Goal: Download file/media

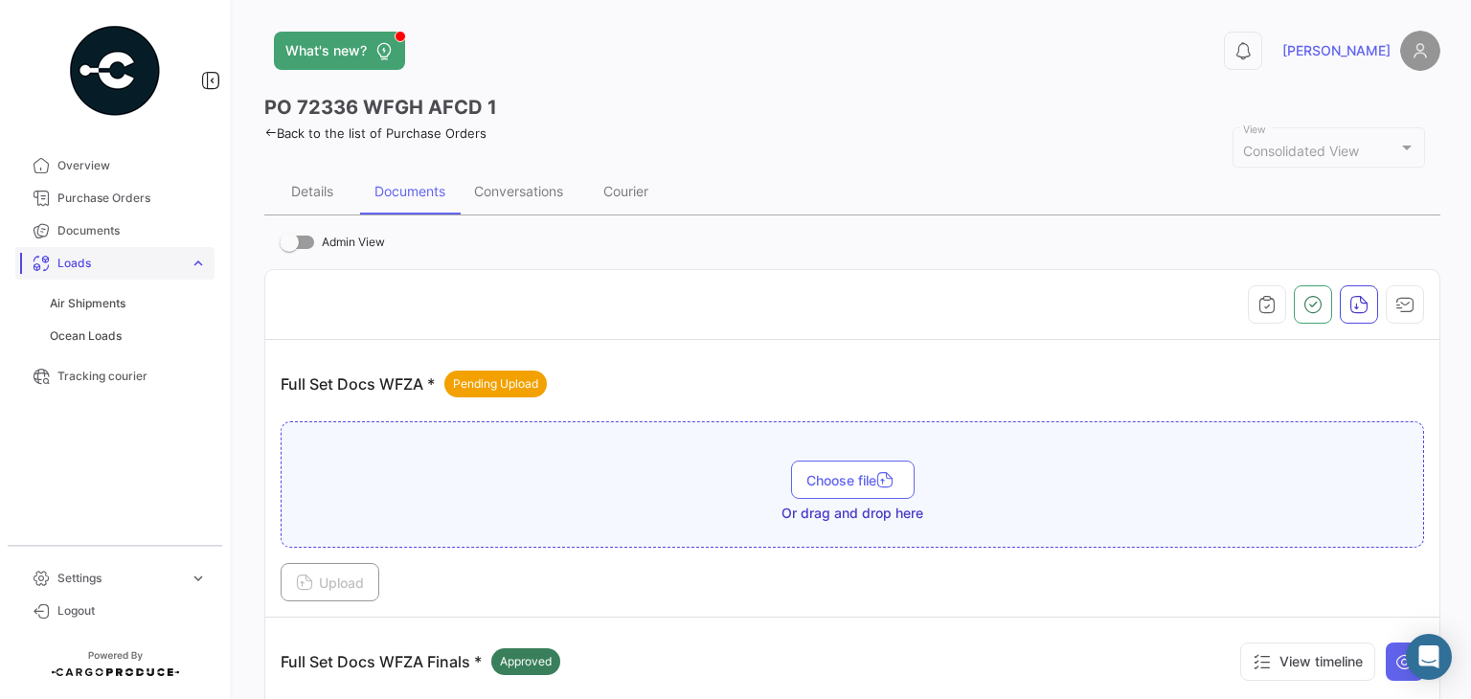
scroll to position [383, 0]
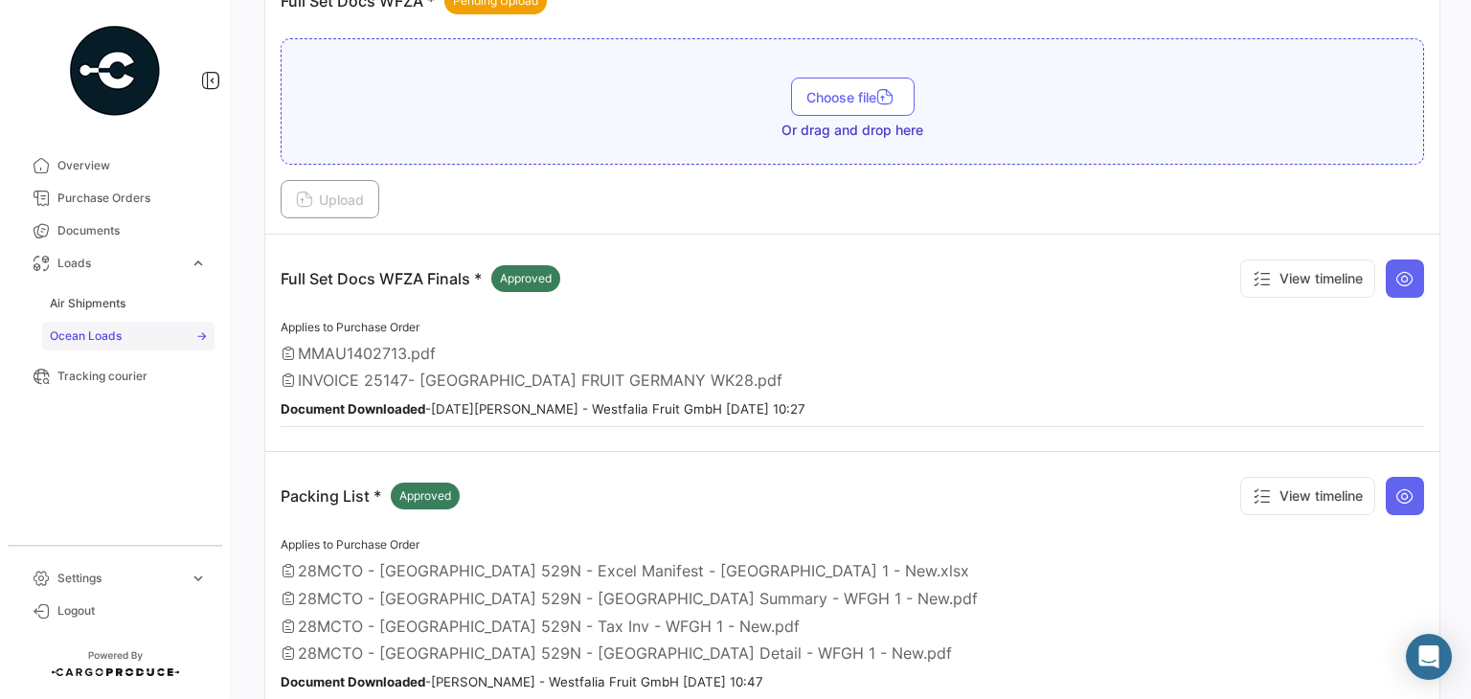
click at [117, 338] on span "Ocean Loads" at bounding box center [86, 336] width 72 height 17
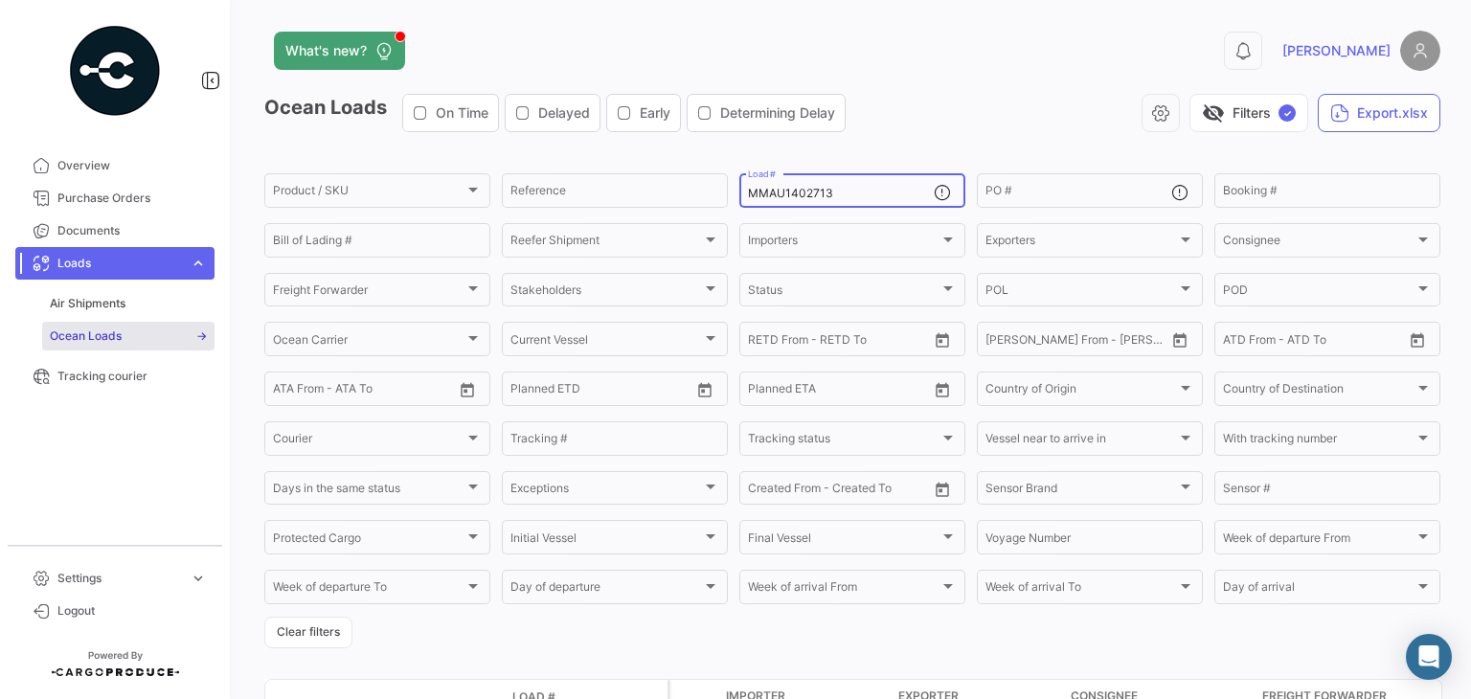
drag, startPoint x: 859, startPoint y: 195, endPoint x: 528, endPoint y: 215, distance: 332.0
click at [529, 215] on form "Product / SKU Product / SKU Reference MMAU1402713 Load # PO # Booking # Bill of…" at bounding box center [852, 409] width 1176 height 478
paste input "CGMU7019248"
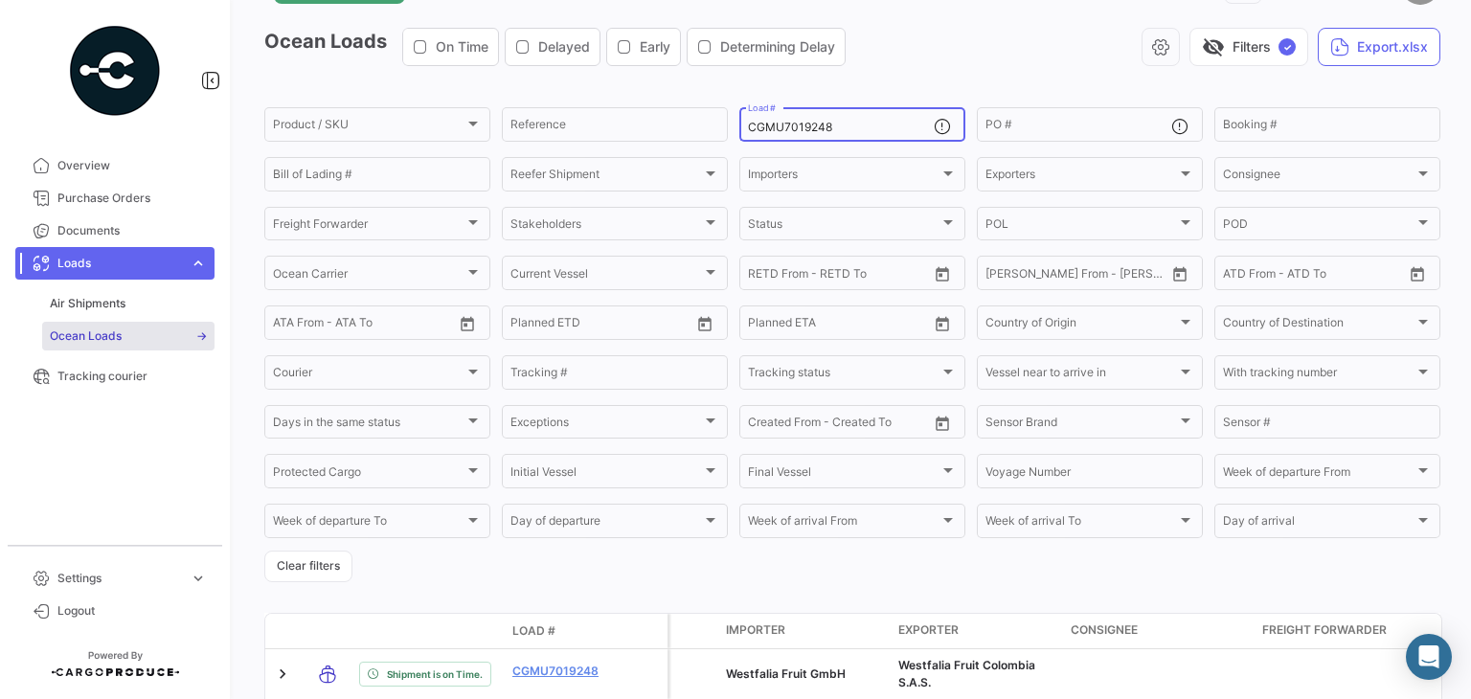
scroll to position [119, 0]
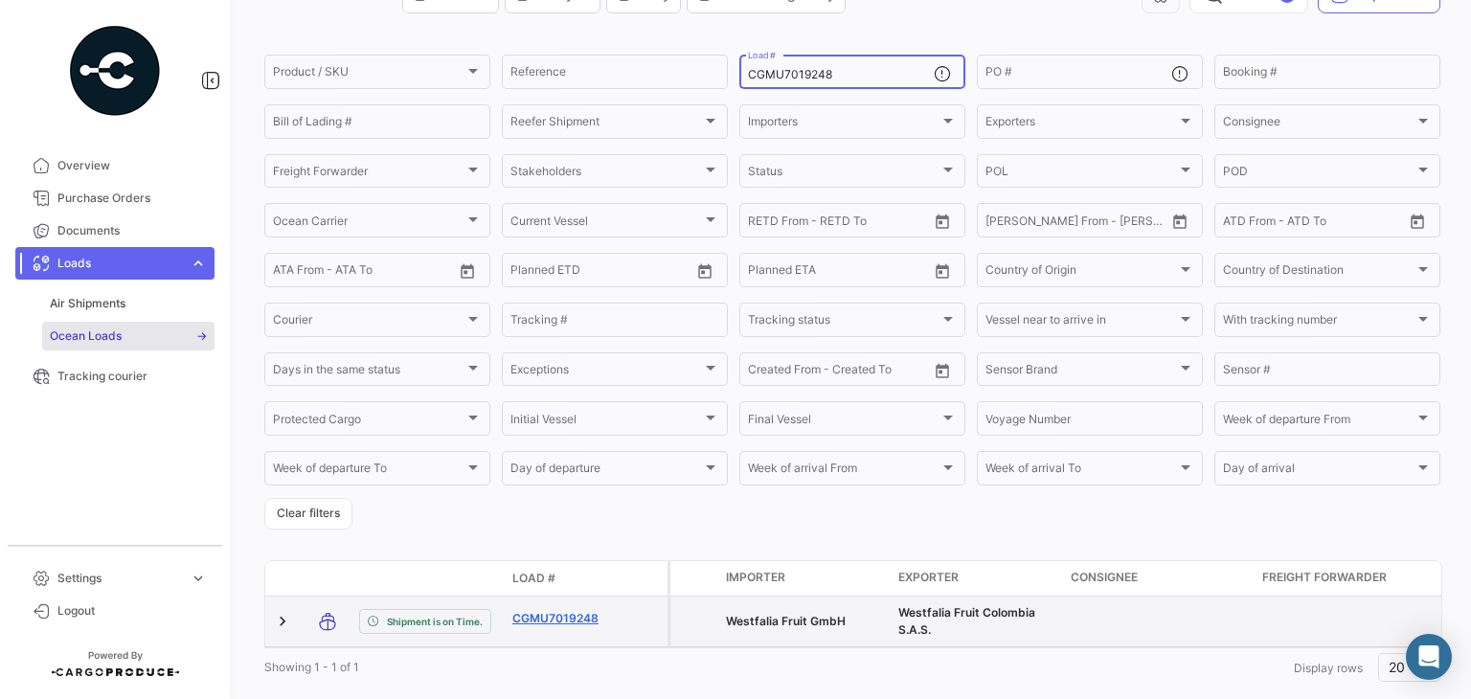
type input "CGMU7019248"
click at [563, 618] on link "CGMU7019248" at bounding box center [562, 618] width 100 height 17
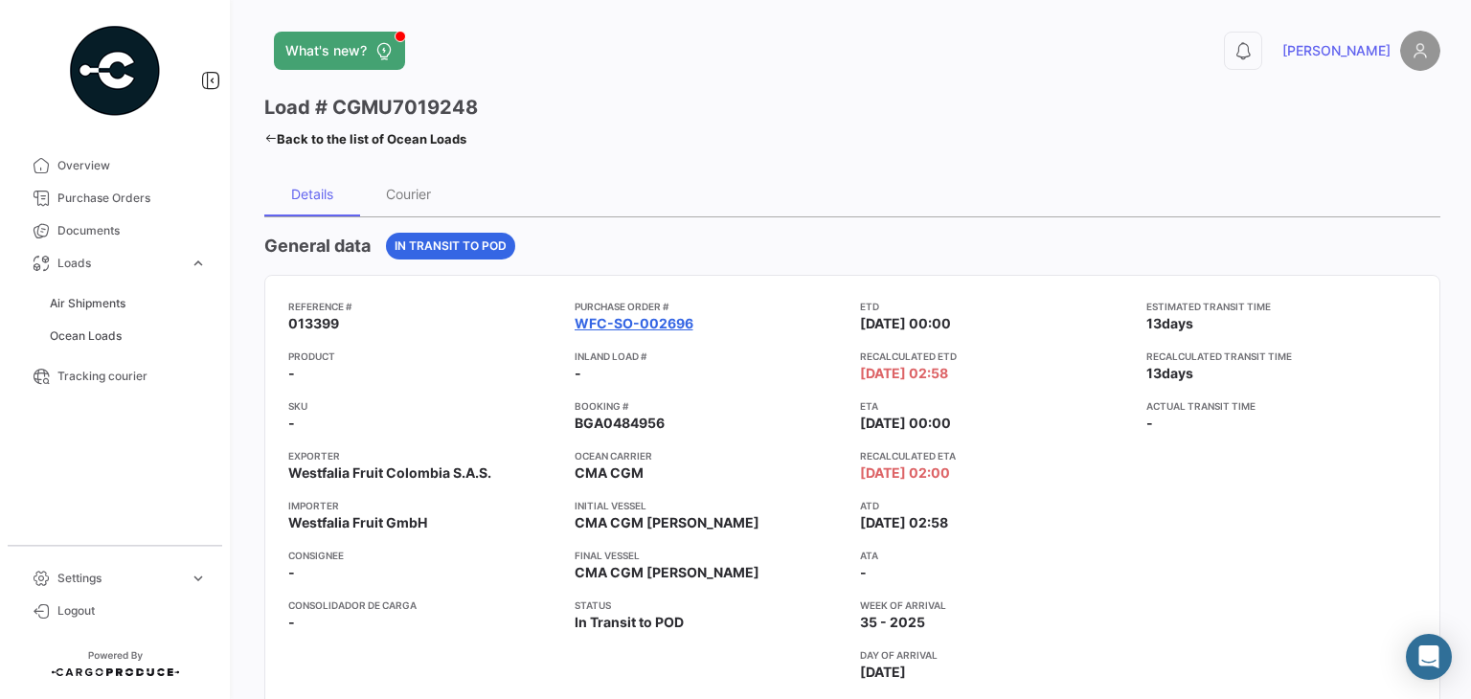
click at [649, 319] on link "WFC-SO-002696" at bounding box center [634, 323] width 119 height 19
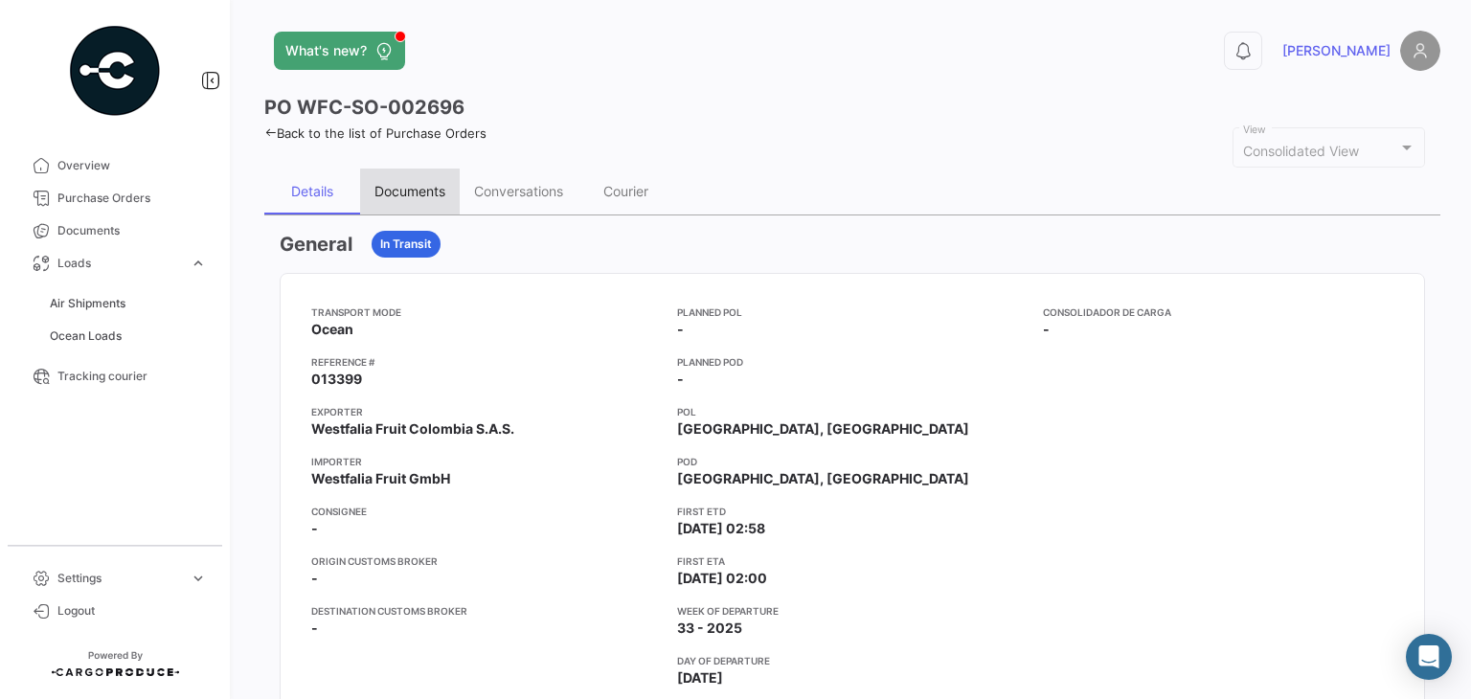
click at [426, 196] on div "Documents" at bounding box center [409, 191] width 71 height 16
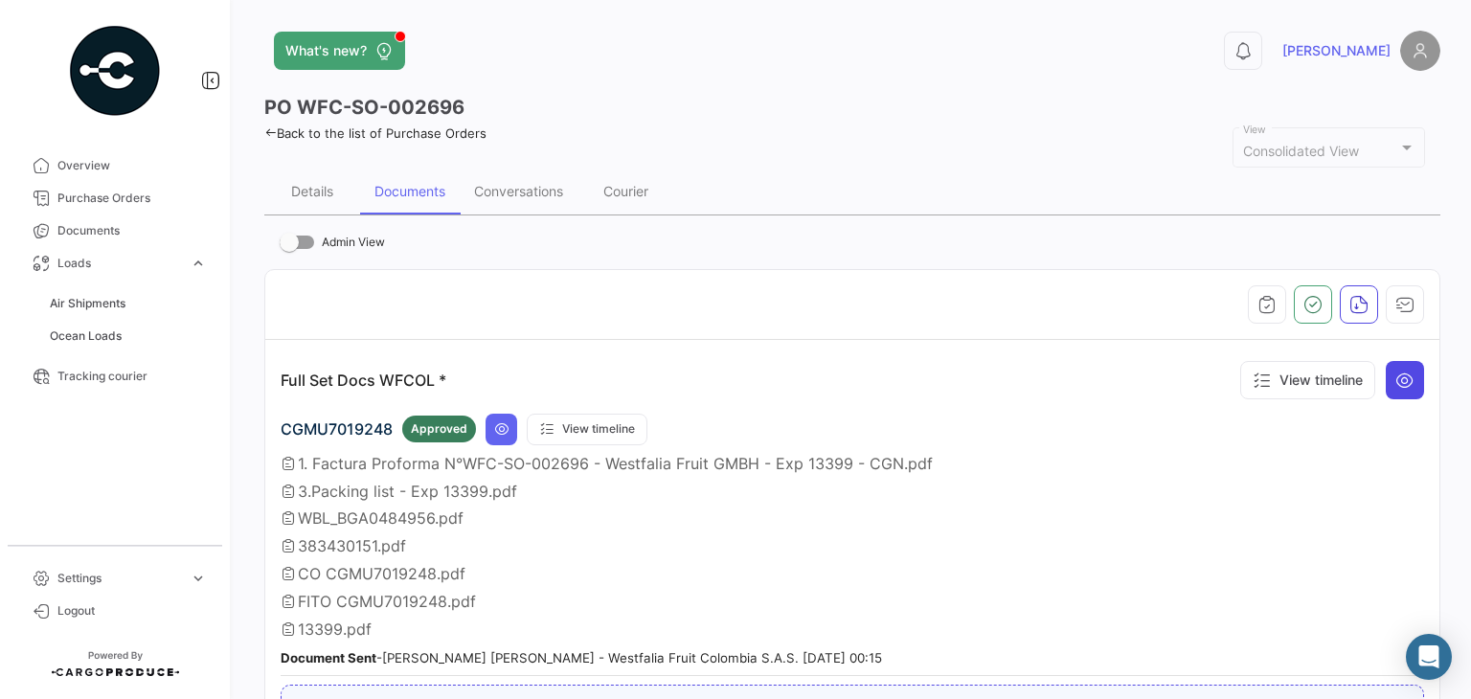
click at [1400, 392] on button at bounding box center [1405, 380] width 38 height 38
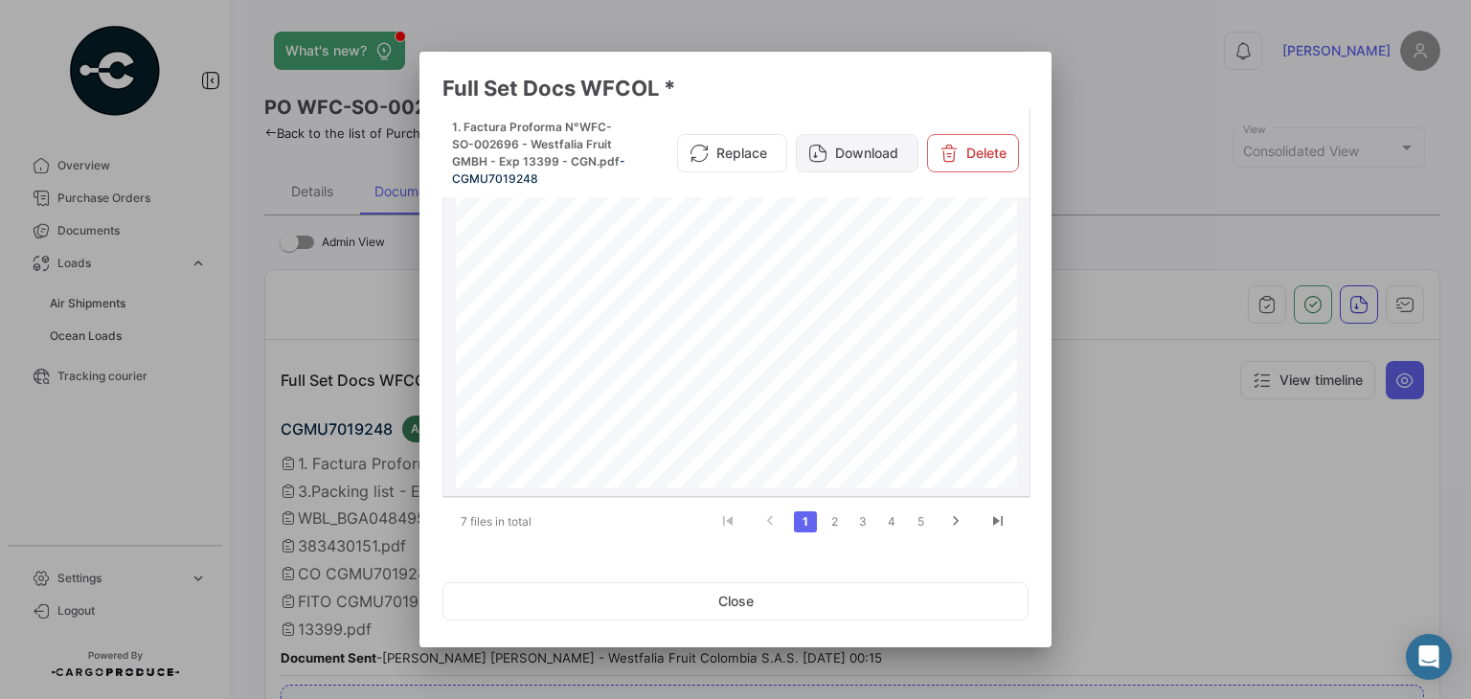
click at [907, 146] on button "Download" at bounding box center [857, 153] width 123 height 38
click at [833, 517] on link "2" at bounding box center [834, 521] width 23 height 21
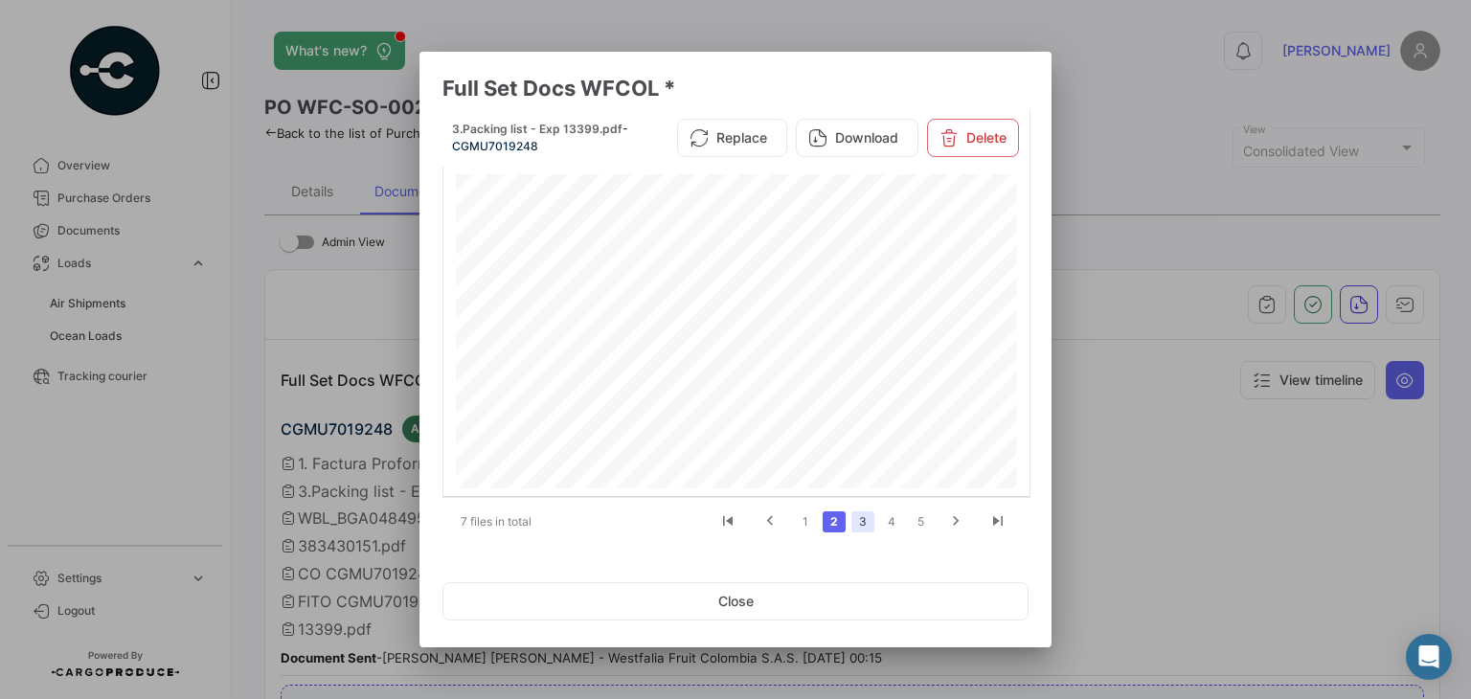
click at [864, 525] on link "3" at bounding box center [862, 521] width 23 height 21
click at [899, 520] on link "4" at bounding box center [891, 521] width 23 height 21
click at [887, 525] on link "5" at bounding box center [891, 521] width 23 height 21
click at [850, 128] on button "Download" at bounding box center [857, 138] width 123 height 38
click at [894, 521] on link "6" at bounding box center [891, 521] width 23 height 21
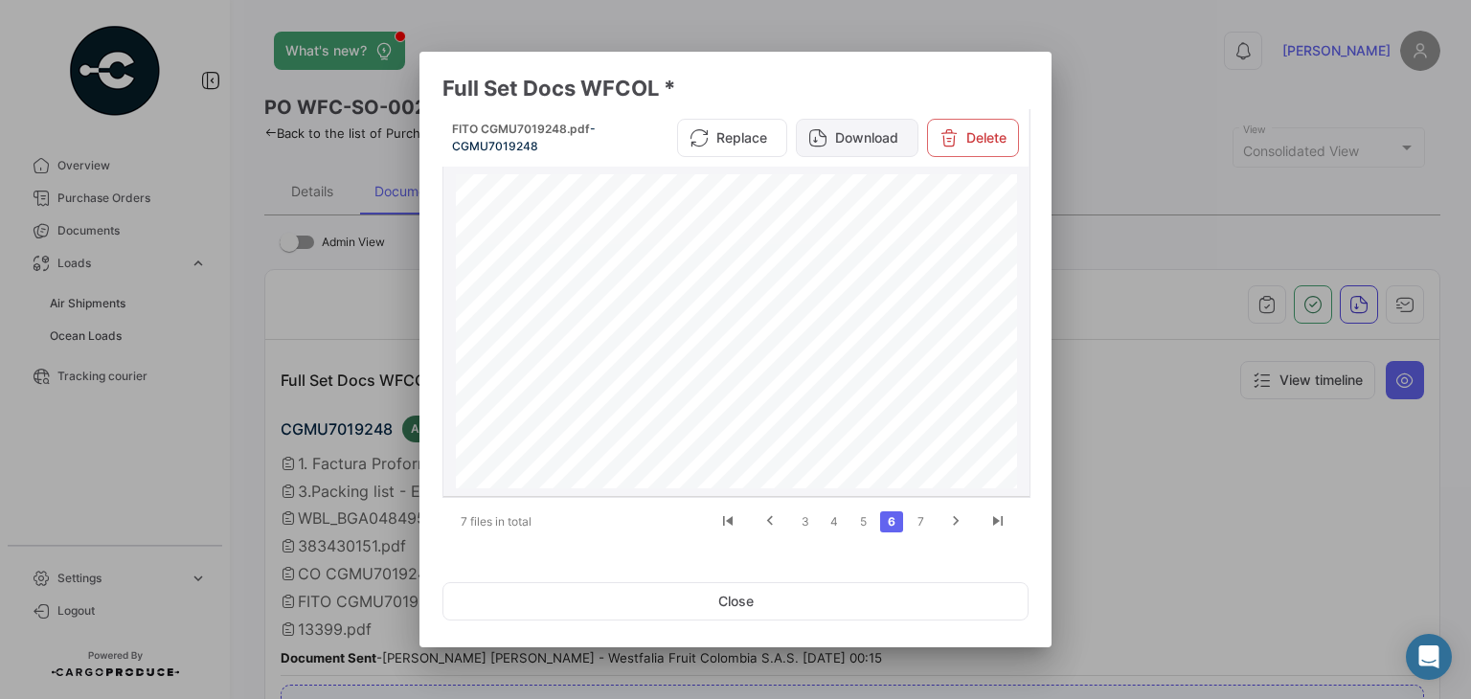
click at [858, 136] on button "Download" at bounding box center [857, 138] width 123 height 38
click at [919, 514] on link "7" at bounding box center [920, 521] width 23 height 21
click at [843, 146] on button "Download" at bounding box center [857, 138] width 123 height 38
drag, startPoint x: 760, startPoint y: 594, endPoint x: 831, endPoint y: 553, distance: 82.0
click at [760, 594] on button "Close" at bounding box center [735, 601] width 586 height 38
